Goal: Navigation & Orientation: Find specific page/section

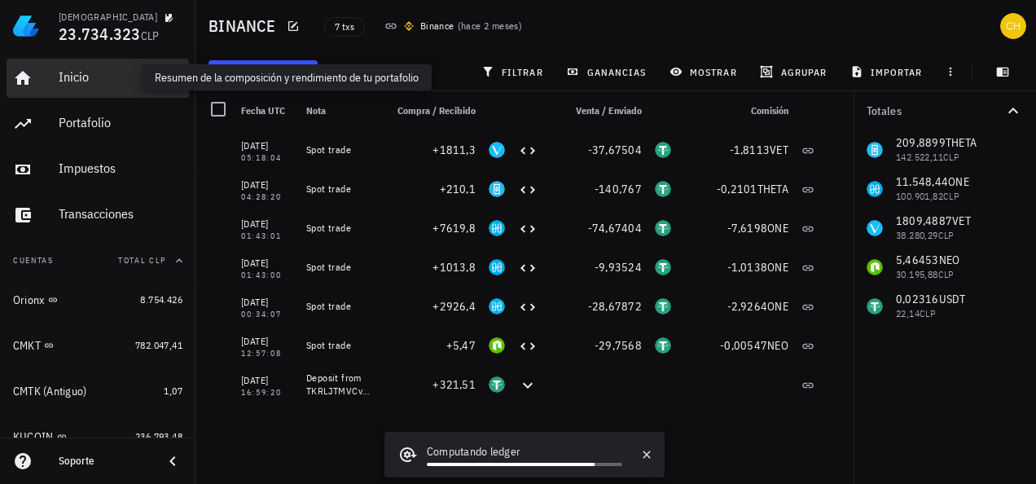
click at [72, 75] on div "Inicio" at bounding box center [121, 76] width 124 height 15
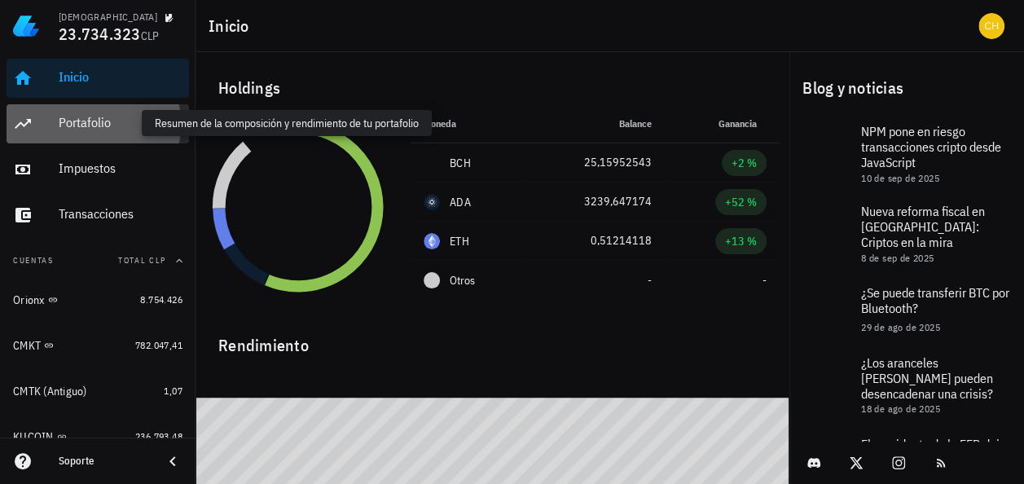
click at [88, 125] on div "Portafolio" at bounding box center [121, 122] width 124 height 15
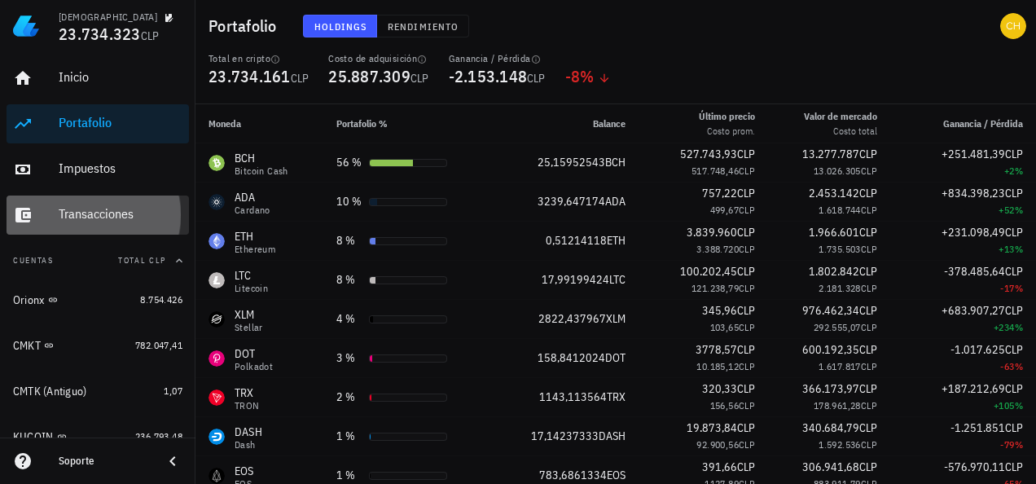
click at [122, 216] on div "Transacciones" at bounding box center [121, 213] width 124 height 15
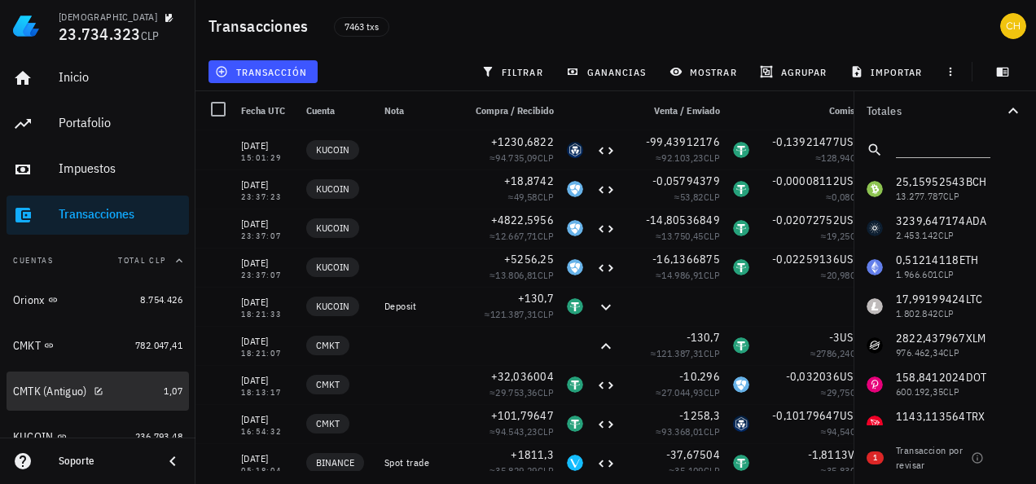
drag, startPoint x: 29, startPoint y: 385, endPoint x: 288, endPoint y: 359, distance: 260.4
click at [29, 385] on div "CMTK (Antiguo)" at bounding box center [50, 392] width 74 height 14
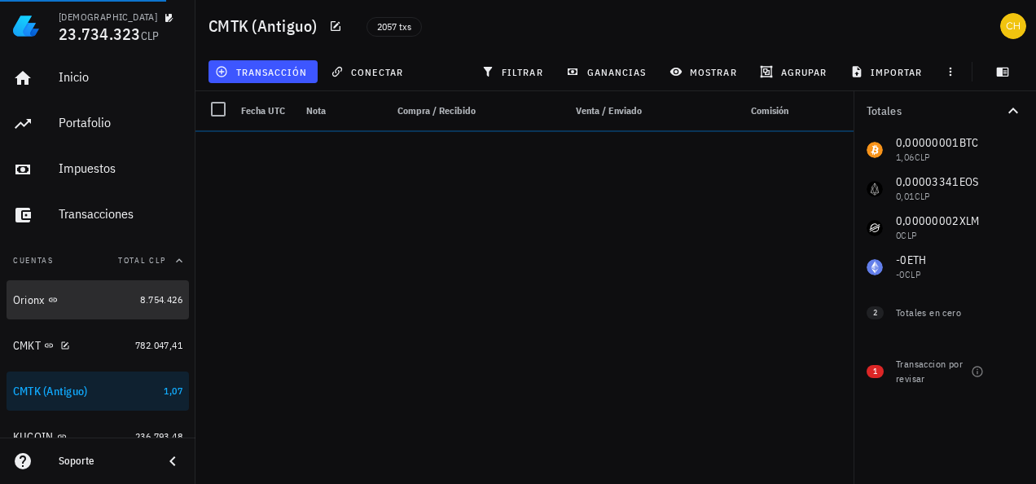
click at [22, 303] on div "Orionx" at bounding box center [29, 300] width 32 height 14
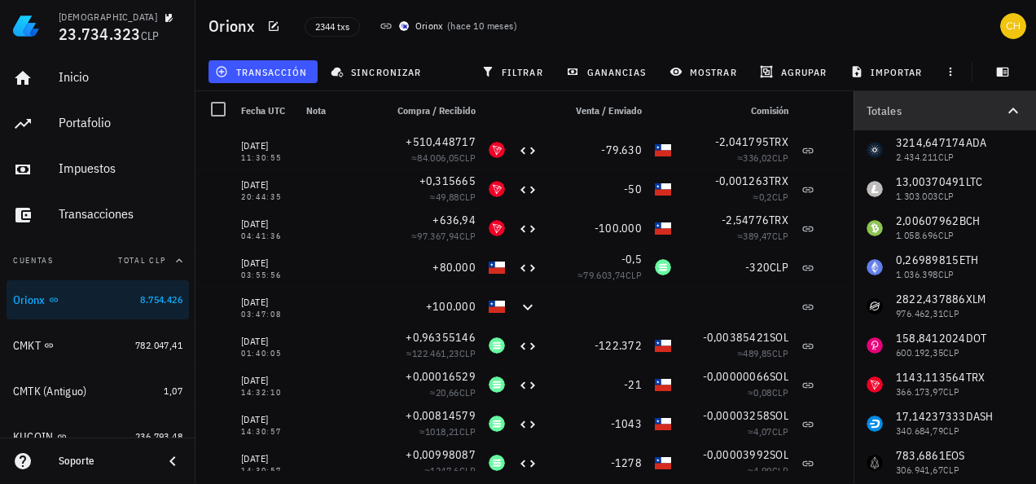
click at [1011, 108] on icon "button" at bounding box center [1014, 111] width 20 height 20
